Goal: Task Accomplishment & Management: Use online tool/utility

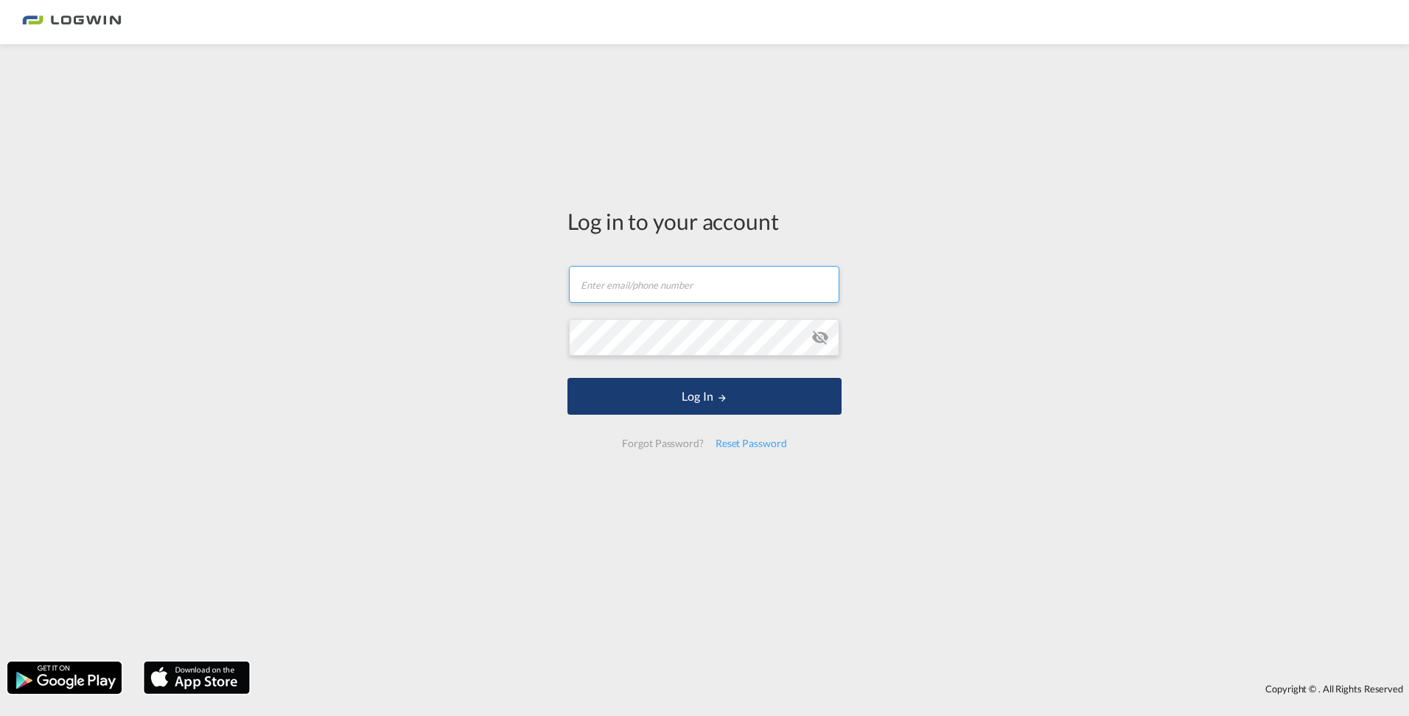
type input "[EMAIL_ADDRESS][DOMAIN_NAME]"
click at [669, 396] on button "Log In" at bounding box center [704, 396] width 274 height 37
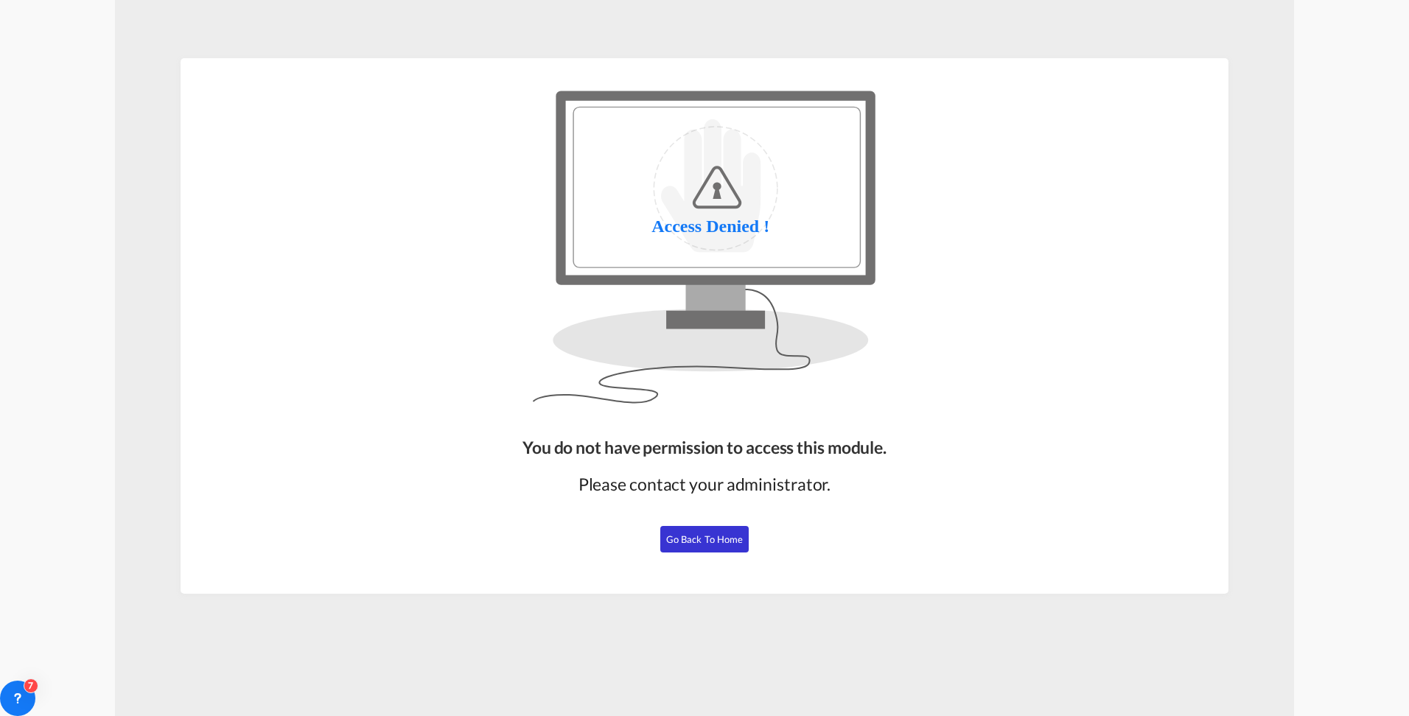
click at [1019, 502] on div "You do not have permission to access this module. Please contact your administr…" at bounding box center [705, 326] width 1048 height 536
click at [734, 539] on span "Go Back to Home" at bounding box center [704, 540] width 77 height 12
